Goal: Information Seeking & Learning: Learn about a topic

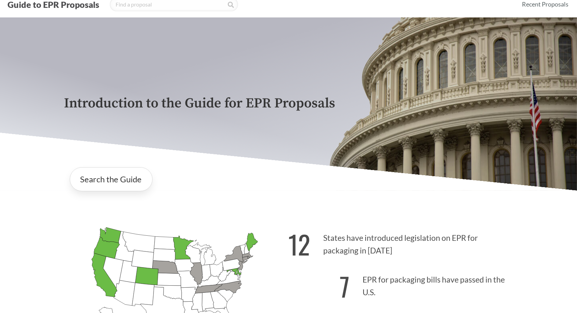
scroll to position [34, 0]
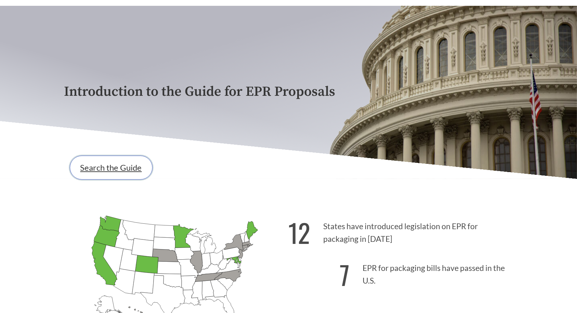
click at [127, 174] on link "Search the Guide" at bounding box center [111, 168] width 83 height 24
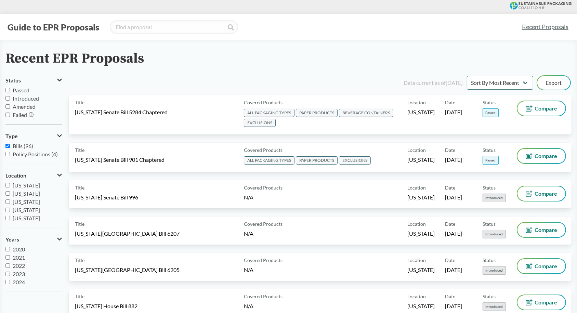
click at [17, 91] on span "Passed" at bounding box center [21, 90] width 17 height 6
click at [10, 91] on input "Passed" at bounding box center [7, 90] width 4 height 4
checkbox input "true"
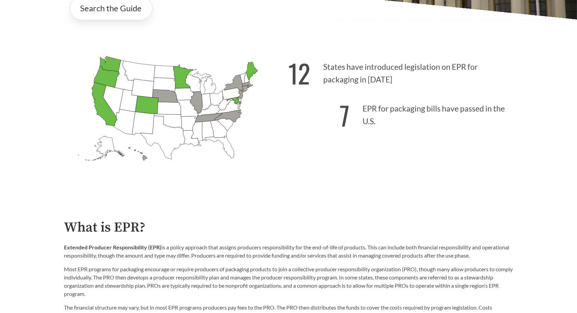
scroll to position [137, 0]
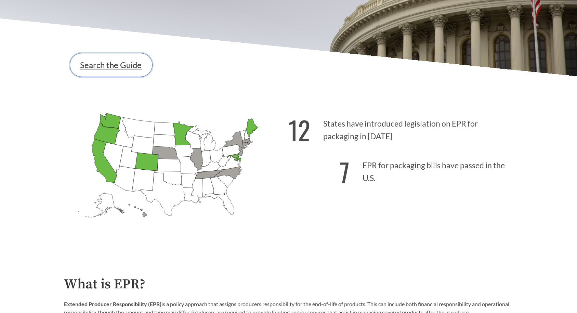
click at [116, 64] on link "Search the Guide" at bounding box center [111, 65] width 83 height 24
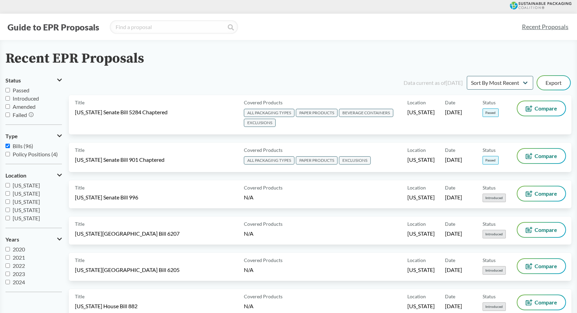
click at [25, 93] on span "Passed" at bounding box center [21, 90] width 17 height 6
click at [10, 92] on input "Passed" at bounding box center [7, 90] width 4 height 4
checkbox input "true"
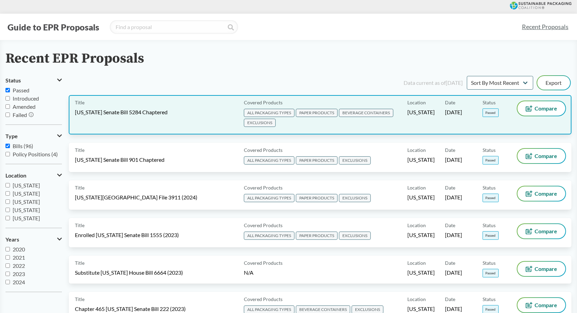
click at [220, 123] on div "Title [US_STATE] Senate Bill 5284 Chaptered" at bounding box center [158, 114] width 166 height 27
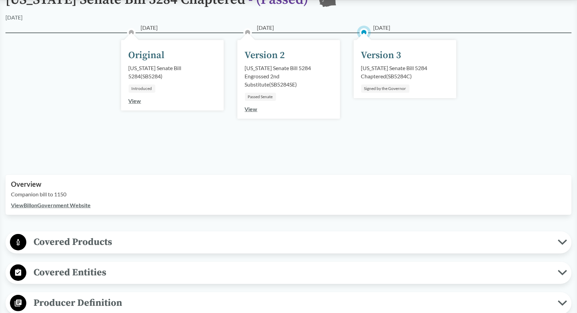
scroll to position [137, 0]
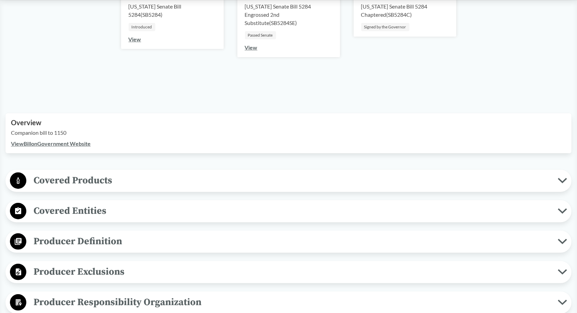
click at [194, 179] on span "Covered Products" at bounding box center [291, 180] width 531 height 15
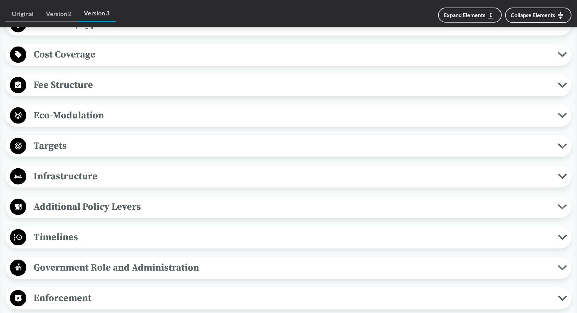
scroll to position [1026, 0]
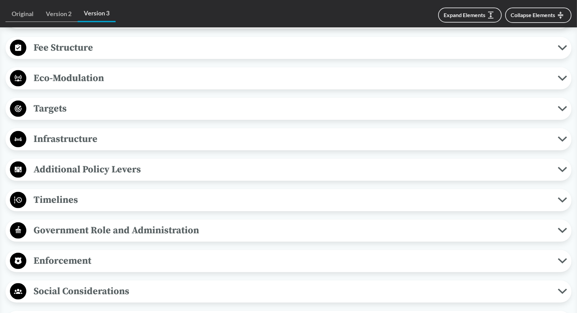
click at [182, 174] on span "Additional Policy Levers" at bounding box center [291, 169] width 531 height 15
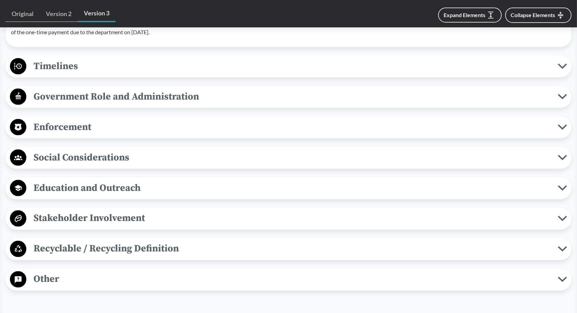
scroll to position [1265, 0]
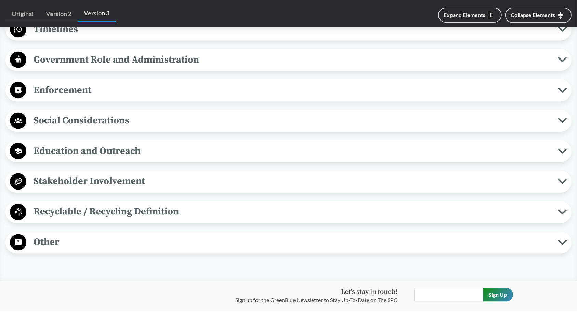
click at [159, 159] on span "Education and Outreach" at bounding box center [291, 150] width 531 height 15
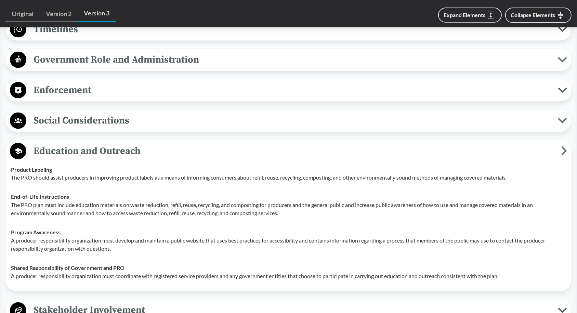
click at [160, 128] on span "Social Considerations" at bounding box center [291, 120] width 531 height 15
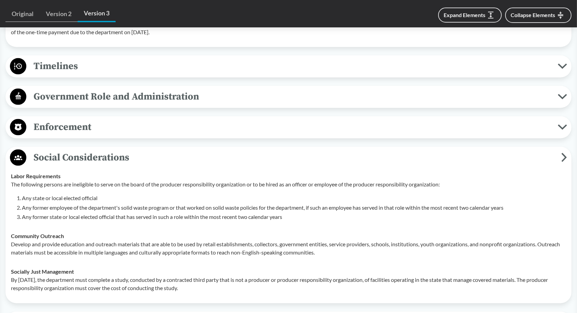
scroll to position [1197, 0]
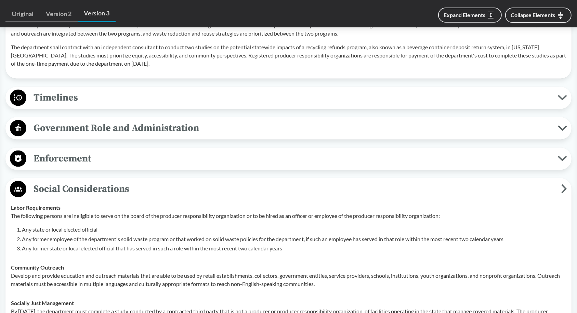
click at [136, 132] on span "Government Role and Administration" at bounding box center [291, 127] width 531 height 15
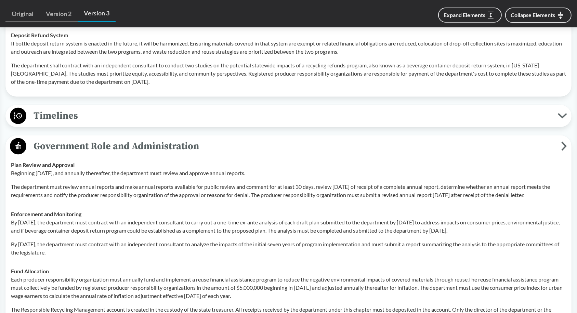
scroll to position [1162, 0]
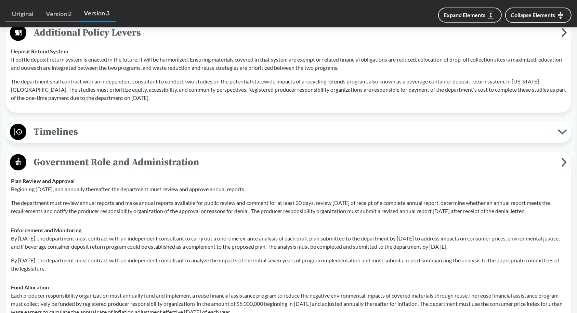
click at [137, 131] on span "Timelines" at bounding box center [291, 131] width 531 height 15
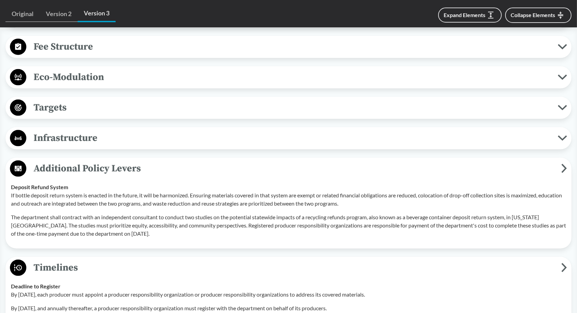
scroll to position [1026, 0]
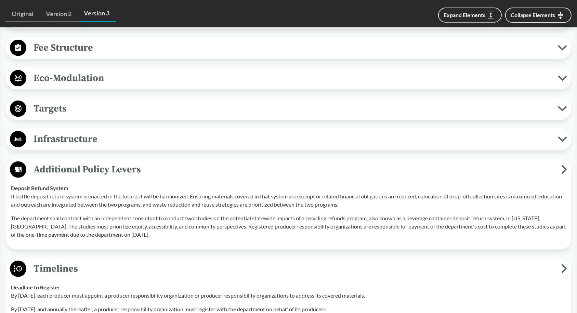
click at [160, 86] on span "Eco-Modulation" at bounding box center [291, 77] width 531 height 15
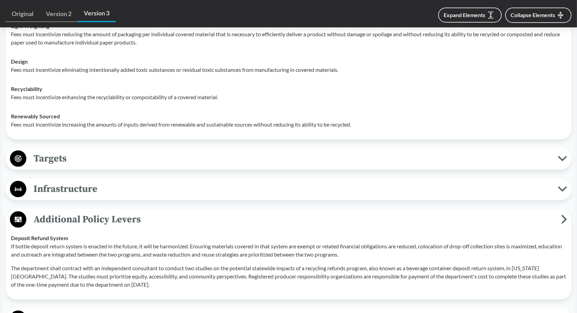
scroll to position [1162, 0]
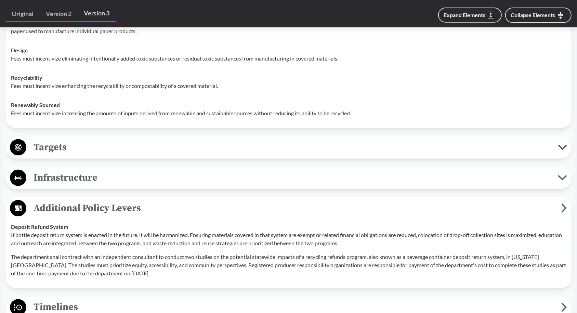
click at [147, 151] on span "Targets" at bounding box center [291, 146] width 531 height 15
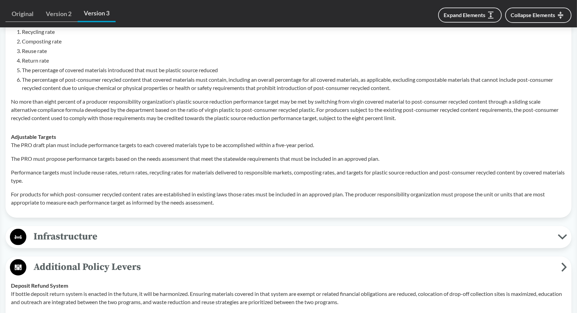
scroll to position [1368, 0]
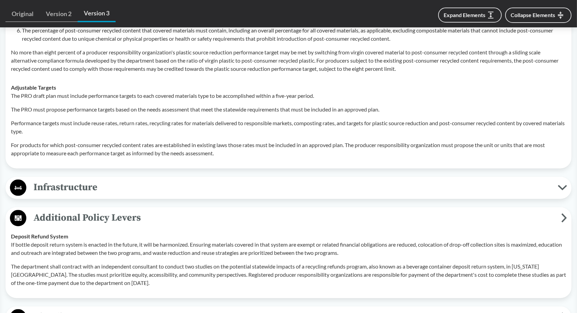
click at [168, 186] on div "Infrastructure Maximizes Use of Existing Infrastructure For infrastructure inve…" at bounding box center [288, 188] width 566 height 22
click at [168, 188] on span "Infrastructure" at bounding box center [291, 187] width 531 height 15
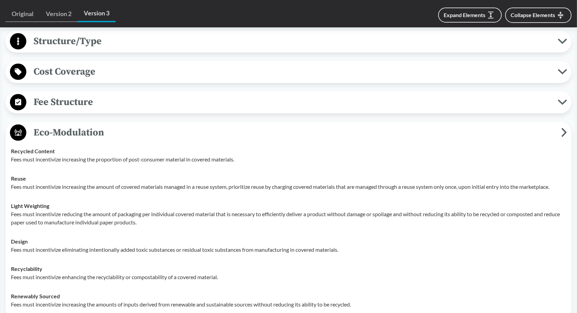
scroll to position [889, 0]
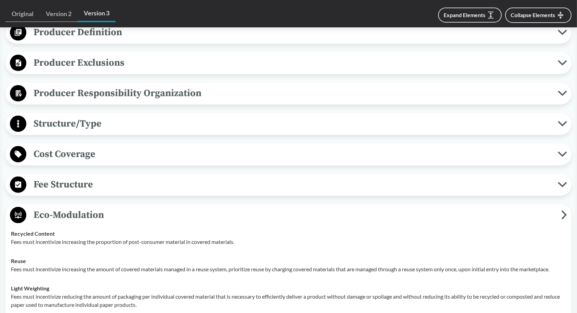
click at [169, 188] on span "Fee Structure" at bounding box center [291, 184] width 531 height 15
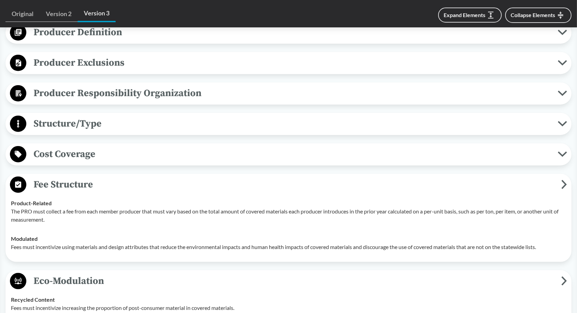
click at [172, 161] on span "Cost Coverage" at bounding box center [291, 153] width 531 height 15
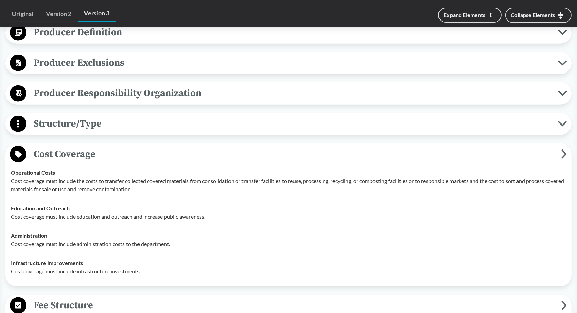
click at [191, 131] on span "Structure/Type" at bounding box center [291, 123] width 531 height 15
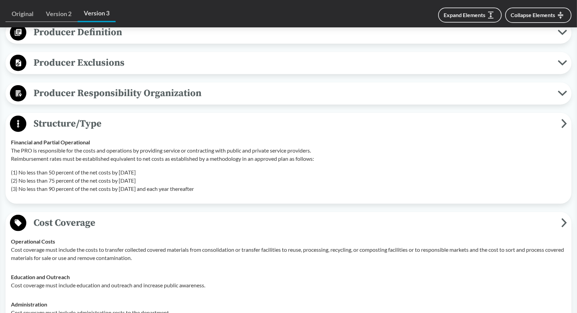
click at [108, 96] on span "Producer Responsibility Organization" at bounding box center [291, 92] width 531 height 15
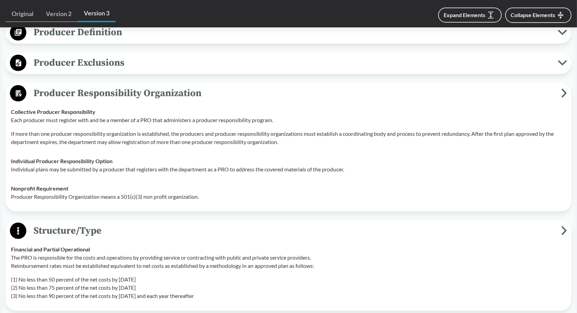
click at [130, 74] on div "Producer Exclusions Small Businesses Producer does not include De minimis produ…" at bounding box center [288, 63] width 566 height 22
click at [139, 69] on span "Producer Exclusions" at bounding box center [291, 62] width 531 height 15
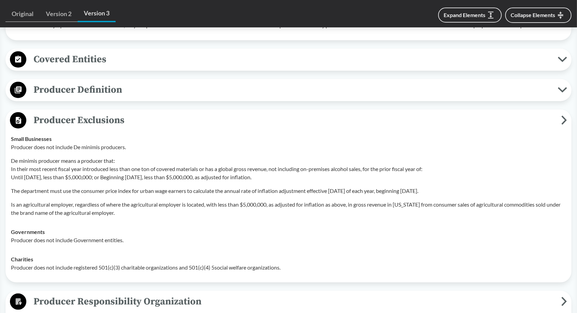
scroll to position [786, 0]
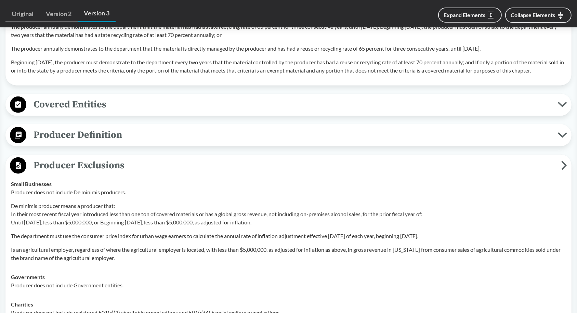
click at [112, 141] on span "Producer Definition" at bounding box center [291, 134] width 531 height 15
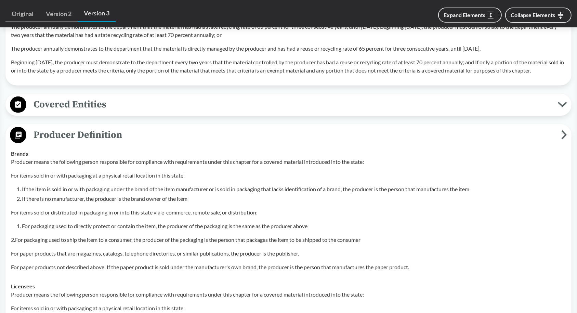
click at [126, 112] on span "Covered Entities" at bounding box center [291, 104] width 531 height 15
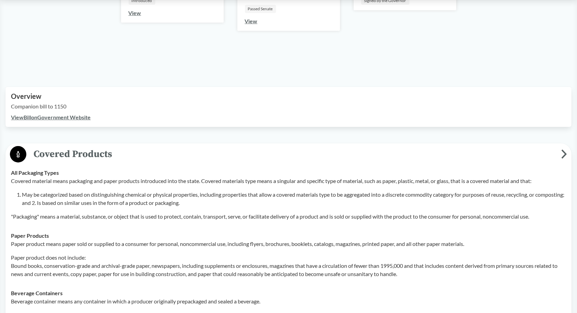
scroll to position [137, 0]
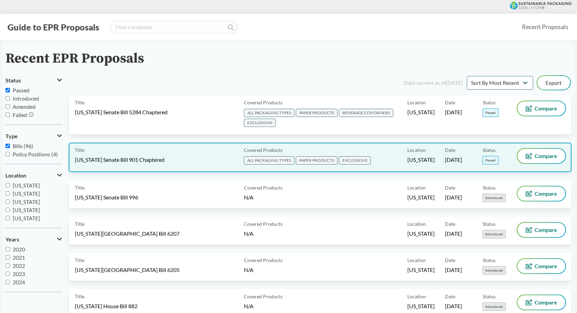
click at [153, 149] on div "Title [US_STATE] Senate Bill 901 Chaptered" at bounding box center [158, 157] width 166 height 17
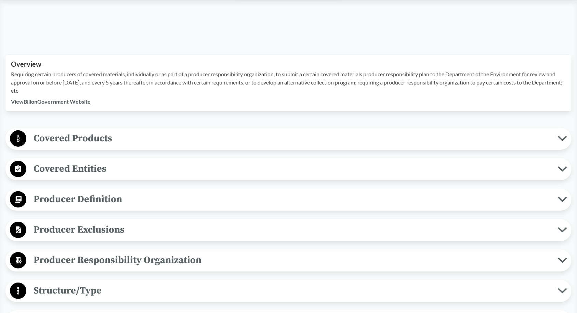
scroll to position [205, 0]
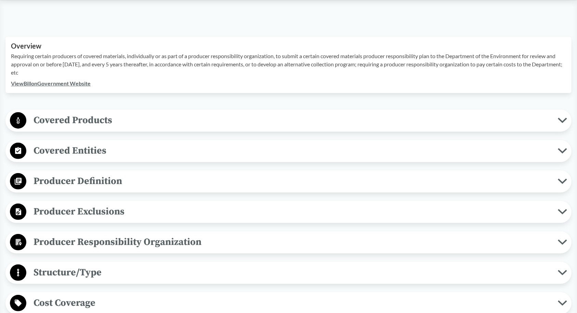
click at [75, 83] on link "View Bill on Government Website" at bounding box center [51, 83] width 80 height 6
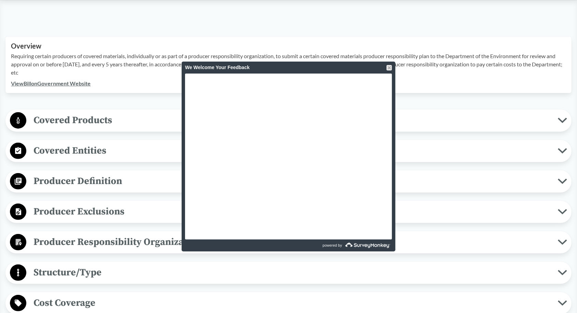
click at [394, 64] on div "We Welcome Your Feedback" at bounding box center [289, 68] width 214 height 12
click at [390, 64] on div "We Welcome Your Feedback" at bounding box center [288, 68] width 207 height 12
click at [388, 66] on div at bounding box center [388, 67] width 5 height 5
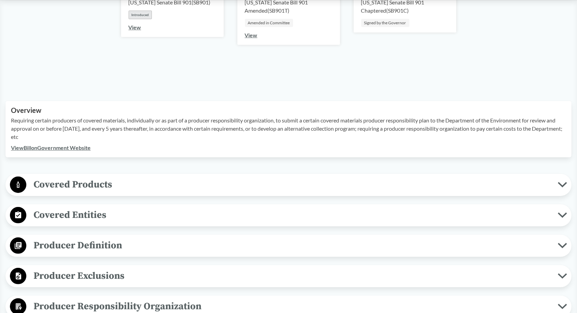
scroll to position [68, 0]
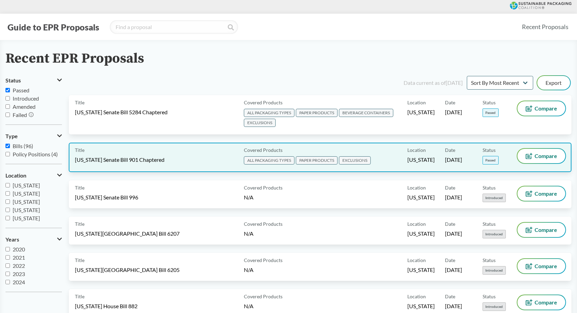
scroll to position [34, 0]
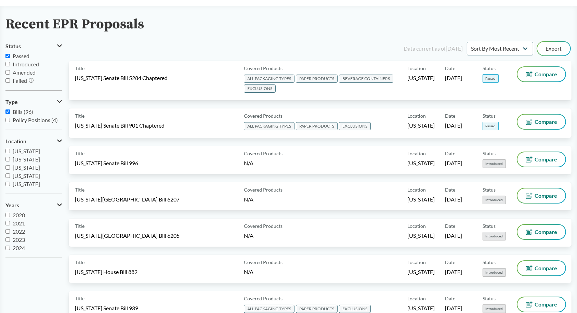
click at [16, 57] on span "Passed" at bounding box center [21, 56] width 17 height 6
click at [10, 57] on input "Passed" at bounding box center [7, 56] width 4 height 4
click at [16, 57] on span "Passed" at bounding box center [21, 56] width 17 height 6
click at [10, 57] on input "Passed" at bounding box center [7, 56] width 4 height 4
checkbox input "true"
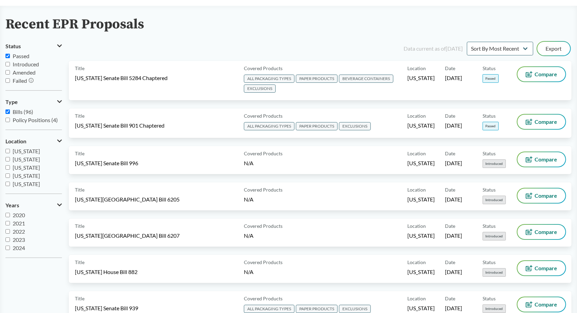
click at [27, 65] on span "Introduced" at bounding box center [26, 64] width 26 height 6
click at [10, 65] on input "Introduced" at bounding box center [7, 64] width 4 height 4
click at [27, 65] on span "Introduced" at bounding box center [26, 64] width 26 height 6
click at [10, 65] on input "Introduced" at bounding box center [7, 64] width 4 height 4
checkbox input "false"
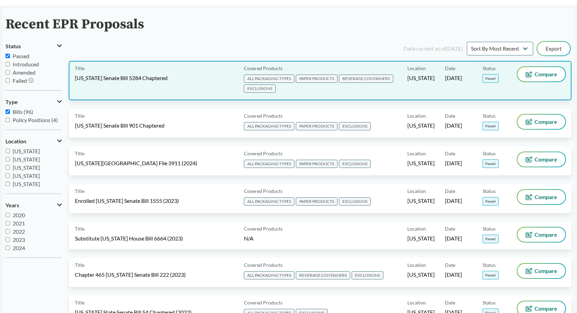
click at [149, 80] on span "[US_STATE] Senate Bill 5284 Chaptered" at bounding box center [121, 78] width 93 height 8
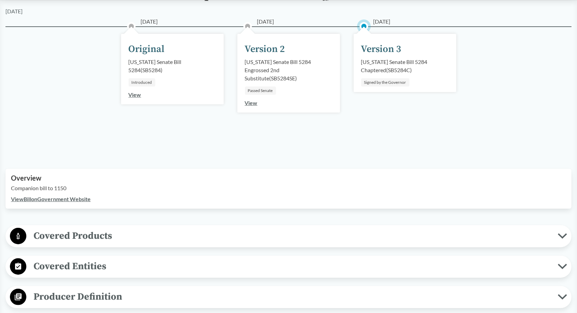
scroll to position [103, 0]
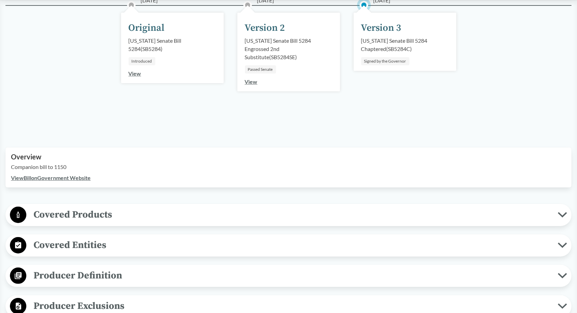
click at [49, 177] on link "View Bill on Government Website" at bounding box center [51, 177] width 80 height 6
